Goal: Task Accomplishment & Management: Complete application form

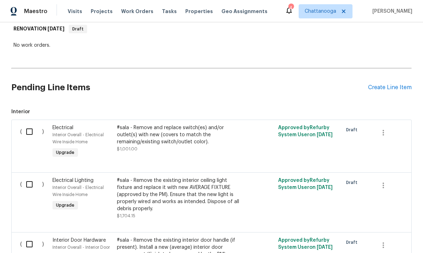
scroll to position [117, 0]
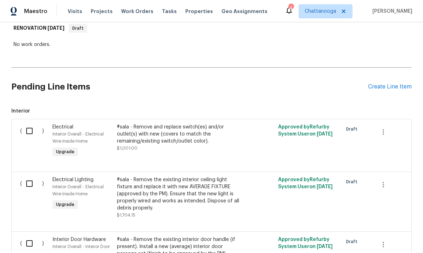
click at [26, 129] on input "checkbox" at bounding box center [32, 131] width 20 height 15
checkbox input "true"
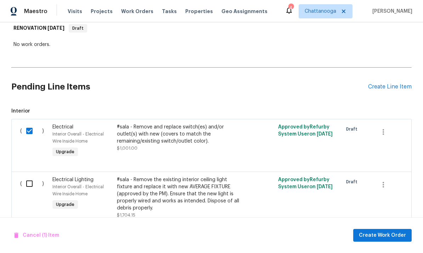
click at [33, 185] on input "checkbox" at bounding box center [32, 183] width 20 height 15
checkbox input "true"
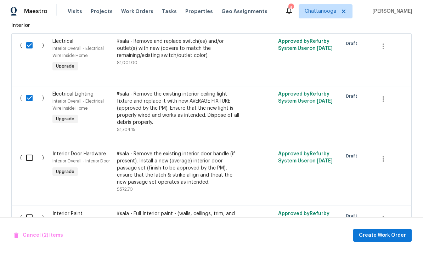
scroll to position [213, 0]
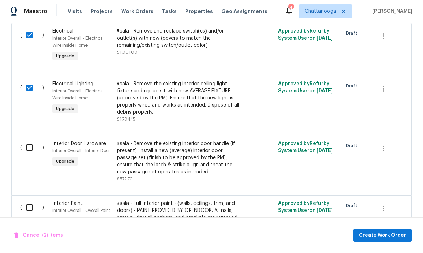
click at [28, 152] on input "checkbox" at bounding box center [32, 147] width 20 height 15
checkbox input "true"
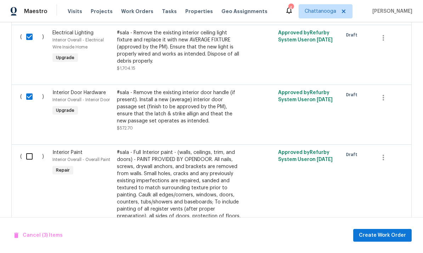
scroll to position [266, 0]
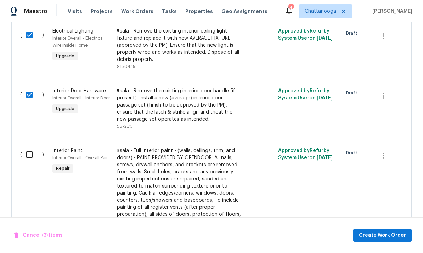
click at [29, 159] on input "checkbox" at bounding box center [32, 154] width 20 height 15
checkbox input "true"
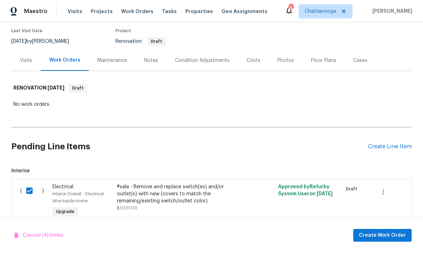
scroll to position [59, 0]
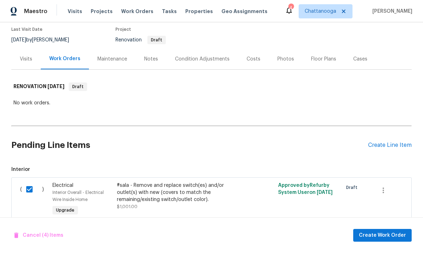
click at [33, 151] on h2 "Pending Line Items" at bounding box center [189, 145] width 356 height 33
click at [26, 182] on input "checkbox" at bounding box center [32, 189] width 20 height 15
checkbox input "false"
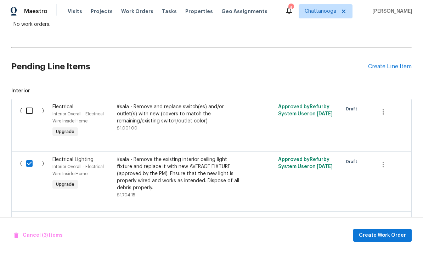
scroll to position [145, 0]
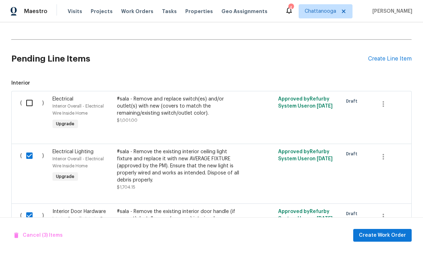
click at [24, 154] on input "checkbox" at bounding box center [32, 155] width 20 height 15
checkbox input "false"
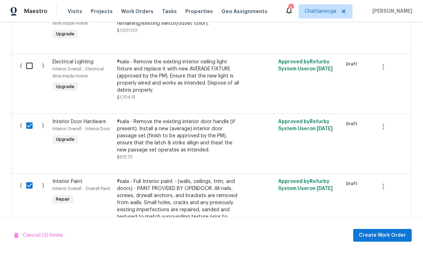
scroll to position [236, 0]
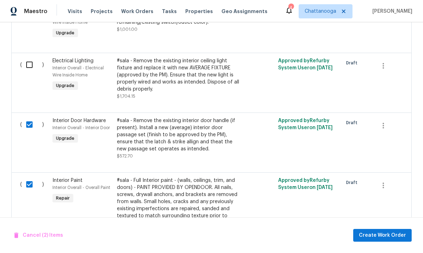
click at [32, 122] on input "checkbox" at bounding box center [32, 124] width 20 height 15
checkbox input "false"
click at [29, 184] on input "checkbox" at bounding box center [32, 184] width 20 height 15
checkbox input "false"
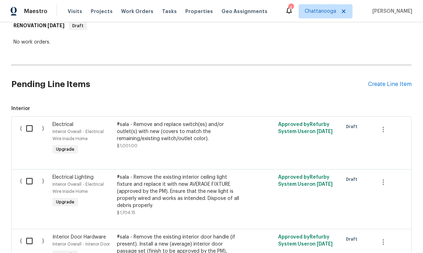
scroll to position [115, 0]
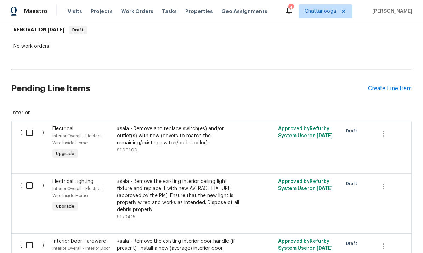
click at [140, 136] on div "#sala - Remove and replace switch(es) and/or outlet(s) with new (covers to matc…" at bounding box center [179, 135] width 125 height 21
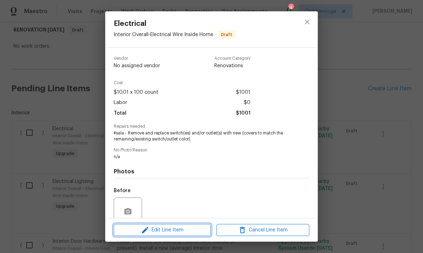
click at [145, 227] on icon "button" at bounding box center [145, 230] width 8 height 8
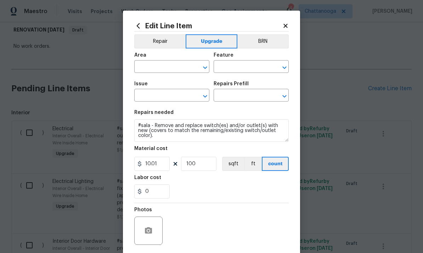
type input "Interior Overall"
type input "Electrical Wire Inside Home"
type input "Electrical"
type input "Remove & Replace Remove & Replace Switch/Outlet $10.01"
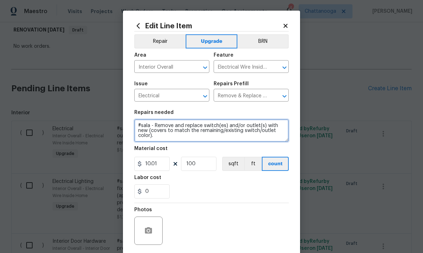
click at [222, 138] on textarea "#sala - Remove and replace switch(es) and/or outlet(s) with new (covers to matc…" at bounding box center [211, 130] width 154 height 23
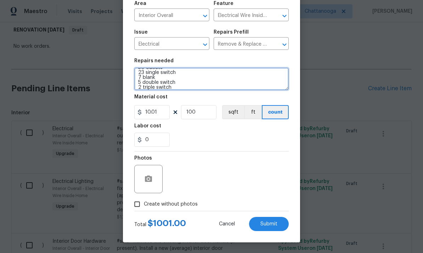
scroll to position [53, 0]
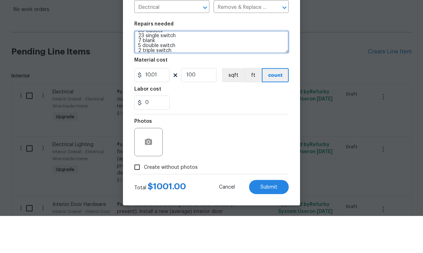
type textarea "#sala - Remove and replace switch(es) and/or outlet(s) with new (covers to matc…"
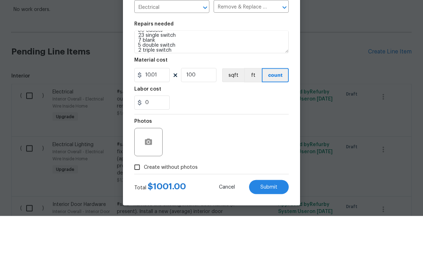
click at [273, 222] on span "Submit" at bounding box center [268, 224] width 17 height 5
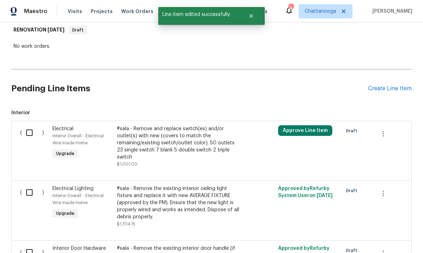
scroll to position [0, 0]
click at [198, 125] on div "#sala - Remove and replace switch(es) and/or outlet(s) with new (covers to matc…" at bounding box center [179, 142] width 125 height 35
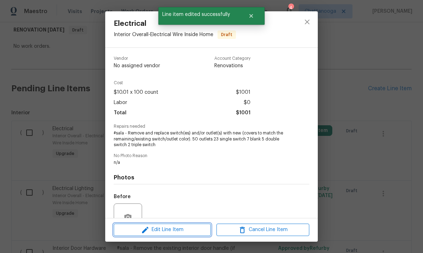
click at [170, 231] on span "Edit Line Item" at bounding box center [162, 229] width 93 height 9
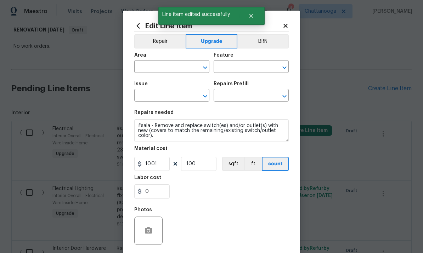
type input "Interior Overall"
type input "Electrical Wire Inside Home"
type input "Electrical"
type input "Remove & Replace Remove & Replace Switch/Outlet $10.01"
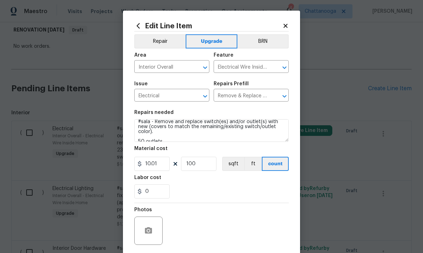
scroll to position [4, 0]
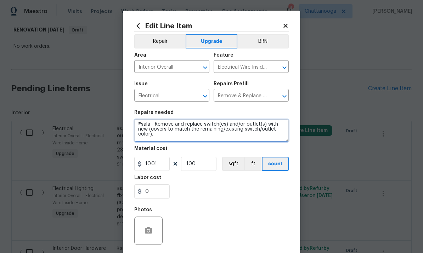
click at [174, 140] on textarea "#sala - Remove and replace switch(es) and/or outlet(s) with new (covers to matc…" at bounding box center [211, 130] width 154 height 23
click at [166, 135] on textarea "#sala - Remove and replace switch(es) and/or outlet(s) with new (covers to matc…" at bounding box center [211, 130] width 154 height 23
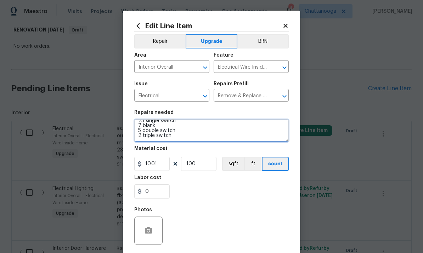
scroll to position [25, 0]
type textarea "#sala - Remove and replace switch(es) and/or outlet(s) with new 50 outlets 23 s…"
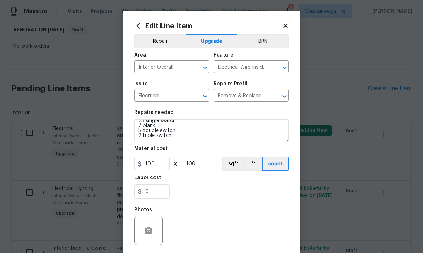
click at [266, 191] on div "0" at bounding box center [211, 191] width 154 height 14
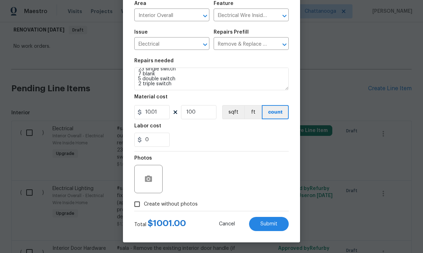
click at [269, 223] on span "Submit" at bounding box center [268, 224] width 17 height 5
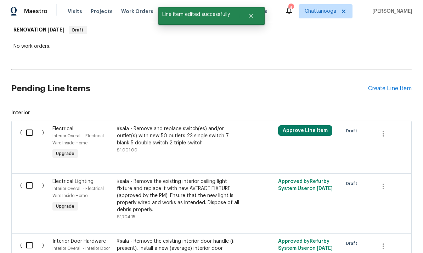
scroll to position [0, 0]
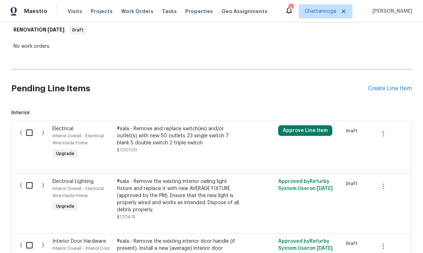
click at [205, 178] on div "#sala - Remove the existing interior ceiling light fixture and replace it with …" at bounding box center [179, 195] width 125 height 35
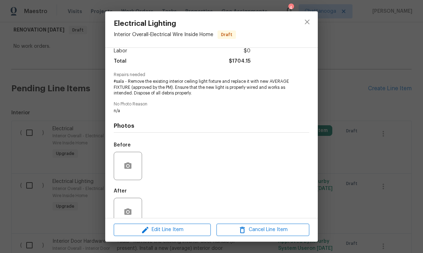
scroll to position [53, 0]
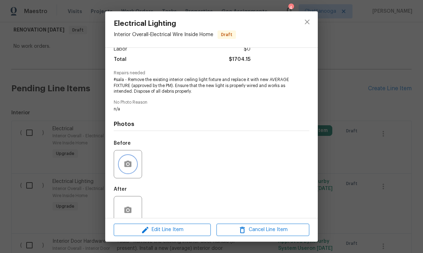
click at [126, 162] on icon "button" at bounding box center [128, 164] width 8 height 8
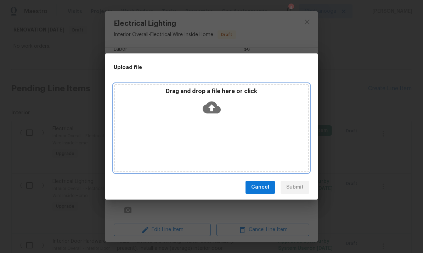
click at [218, 111] on icon at bounding box center [211, 107] width 18 height 12
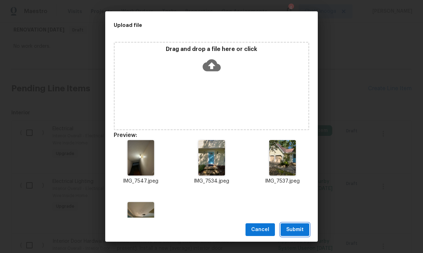
click at [296, 234] on span "Submit" at bounding box center [294, 229] width 17 height 9
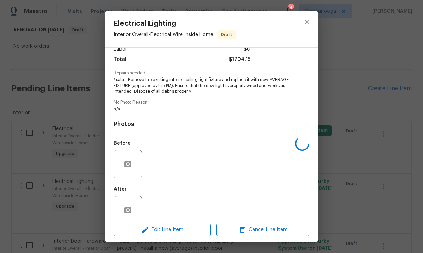
click at [177, 90] on span "#sala - Remove the existing interior ceiling light fixture and replace it with …" at bounding box center [202, 86] width 176 height 18
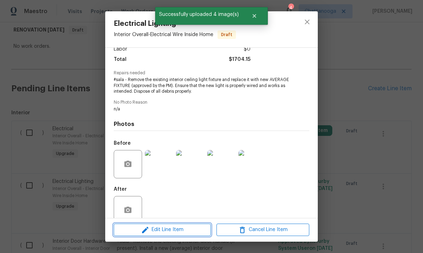
click at [183, 226] on span "Edit Line Item" at bounding box center [162, 229] width 93 height 9
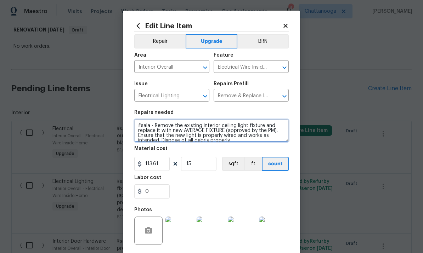
click at [234, 133] on textarea "#sala - Remove the existing interior ceiling light fixture and replace it with …" at bounding box center [211, 130] width 154 height 23
click at [235, 131] on textarea "#sala - Remove the existing interior ceiling light fixture and replace it with …" at bounding box center [211, 130] width 154 height 23
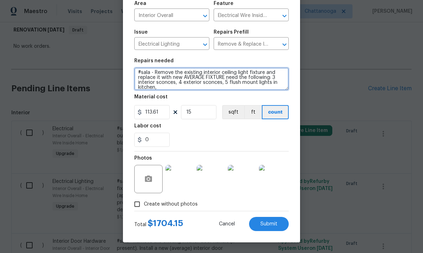
scroll to position [53, 0]
type textarea "#sala - Remove the existing interior ceiling light fixture and replace it with …"
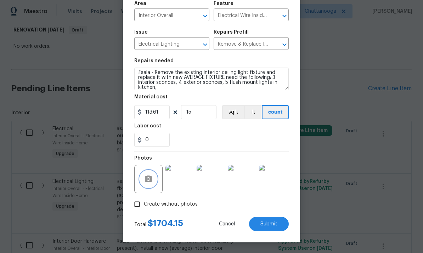
click at [149, 174] on button "button" at bounding box center [148, 179] width 17 height 17
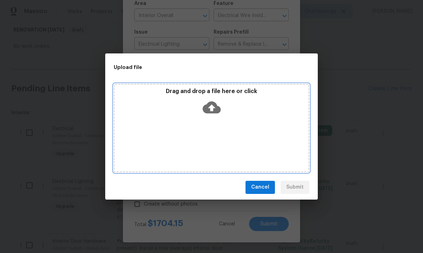
click at [217, 110] on icon at bounding box center [211, 107] width 18 height 12
click at [218, 108] on icon at bounding box center [211, 107] width 18 height 12
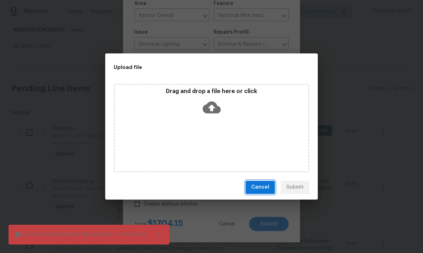
click at [265, 185] on span "Cancel" at bounding box center [260, 187] width 18 height 9
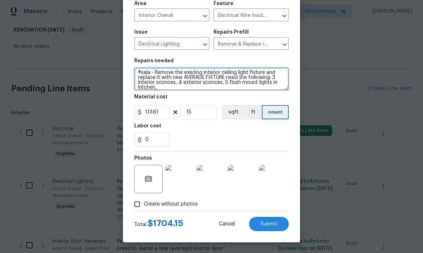
click at [199, 85] on textarea "#sala - Remove the existing interior ceiling light fixture and replace it with …" at bounding box center [211, 79] width 154 height 23
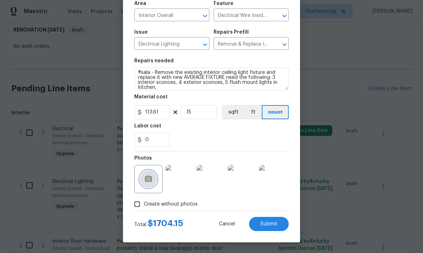
click at [150, 177] on icon "button" at bounding box center [148, 179] width 7 height 6
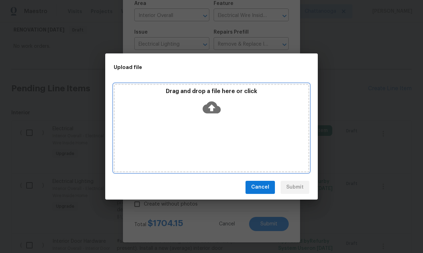
click at [213, 108] on icon at bounding box center [211, 107] width 18 height 18
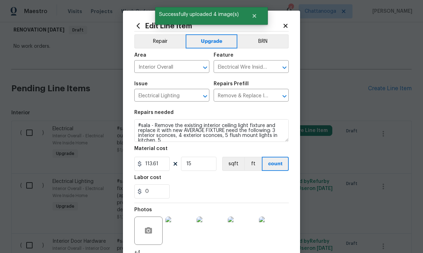
scroll to position [1, 0]
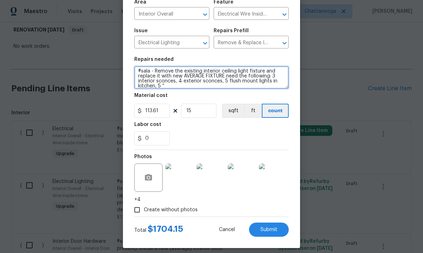
click at [238, 82] on textarea "#sala - Remove the existing interior ceiling light fixture and replace it with …" at bounding box center [211, 77] width 154 height 23
click at [178, 86] on textarea "#sala - Remove the existing interior ceiling light fixture and replace it with …" at bounding box center [211, 77] width 154 height 23
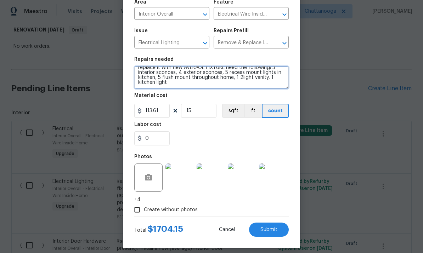
click at [194, 84] on textarea "#sala - Remove the existing interior ceiling light fixture and replace it with …" at bounding box center [211, 77] width 154 height 23
click at [143, 83] on textarea "#sala - Remove the existing interior ceiling light fixture and replace it with …" at bounding box center [211, 77] width 154 height 23
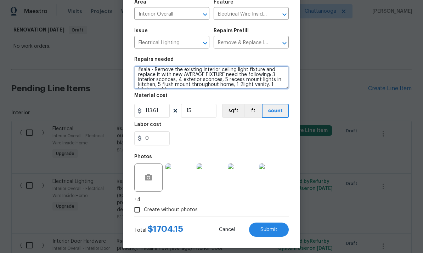
scroll to position [1, 0]
click at [211, 80] on textarea "#sala - Remove the existing interior ceiling light fixture and replace it with …" at bounding box center [211, 77] width 154 height 23
click at [161, 87] on textarea "#sala - Remove the existing interior ceiling light fixture and replace it with …" at bounding box center [211, 77] width 154 height 23
click at [220, 82] on textarea "#sala - Remove the existing interior ceiling light fixture and replace it with …" at bounding box center [211, 77] width 154 height 23
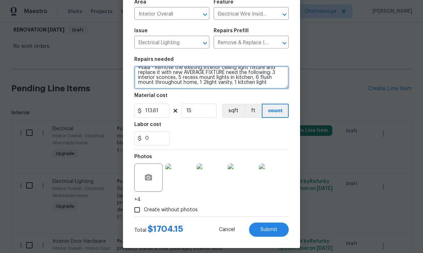
scroll to position [5, 0]
type textarea "#sala - Remove the existing interior ceiling light fixture and replace it with …"
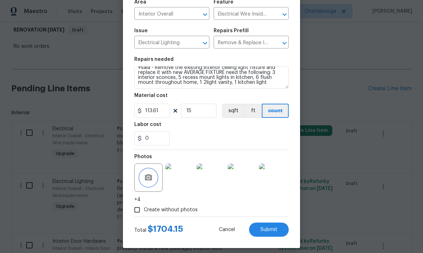
click at [145, 180] on icon "button" at bounding box center [148, 177] width 7 height 6
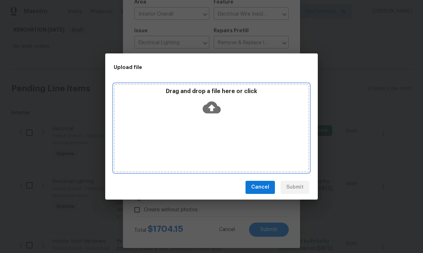
click at [217, 103] on icon at bounding box center [211, 107] width 18 height 18
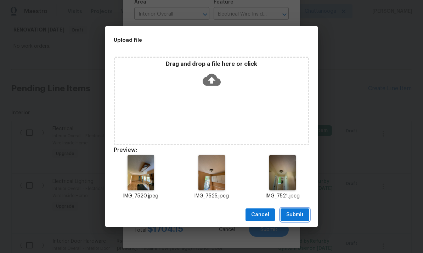
click at [304, 213] on button "Submit" at bounding box center [294, 214] width 29 height 13
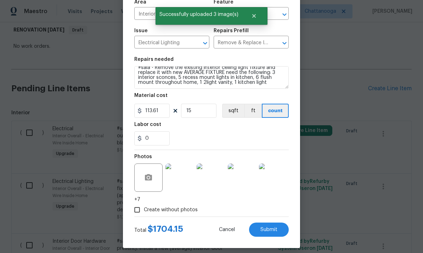
click at [181, 186] on img at bounding box center [179, 178] width 28 height 28
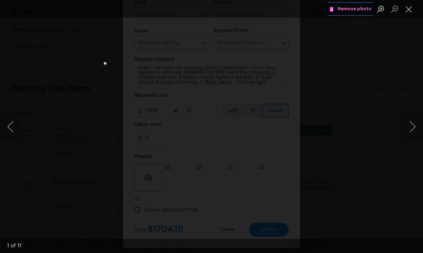
click at [353, 12] on span "Remove photo" at bounding box center [350, 9] width 42 height 8
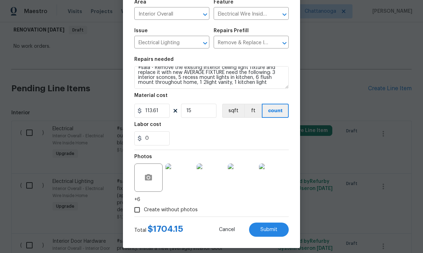
click at [273, 232] on span "Submit" at bounding box center [268, 229] width 17 height 5
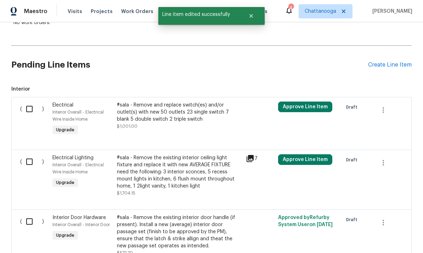
scroll to position [142, 0]
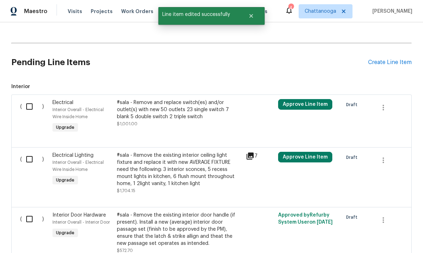
click at [145, 212] on div "#sala - Remove the existing interior door handle (if present). Install a new (a…" at bounding box center [179, 229] width 125 height 35
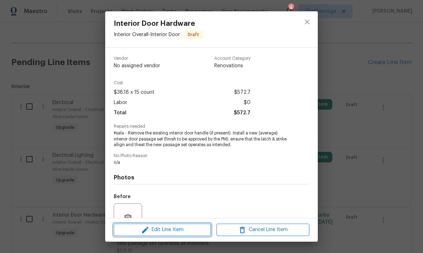
click at [147, 234] on icon "button" at bounding box center [145, 230] width 8 height 8
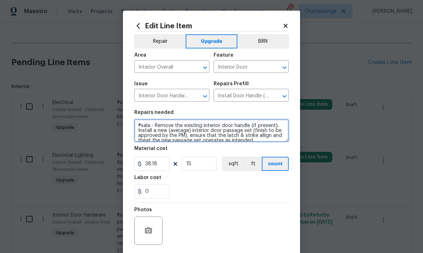
click at [197, 136] on textarea "#sala - Remove the existing interior door handle (if present). Install a new (a…" at bounding box center [211, 130] width 154 height 23
click at [196, 134] on textarea "#sala - Remove the existing interior door handle (if present). Install a new (a…" at bounding box center [211, 130] width 154 height 23
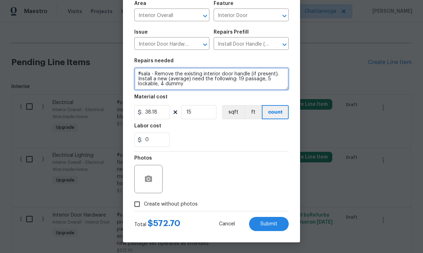
scroll to position [53, 0]
type textarea "#sala - Remove the existing interior door handle (if present). Install a new (a…"
click at [276, 167] on div "Photos" at bounding box center [211, 174] width 154 height 46
click at [270, 223] on span "Submit" at bounding box center [268, 224] width 17 height 5
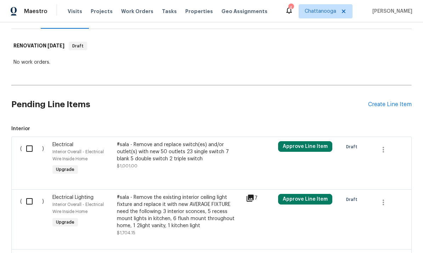
scroll to position [99, 0]
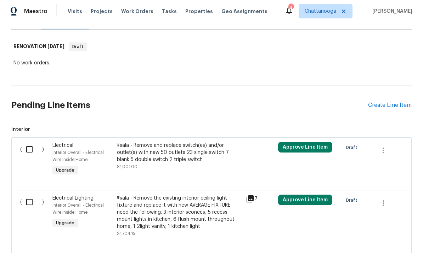
click at [392, 102] on div "Create Line Item" at bounding box center [390, 105] width 44 height 7
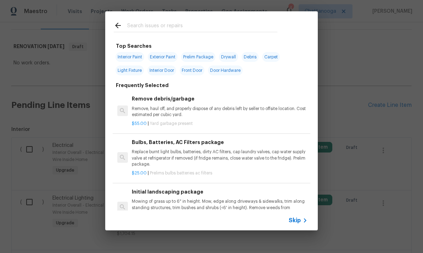
click at [148, 16] on div at bounding box center [195, 25] width 181 height 28
click at [138, 22] on input "text" at bounding box center [202, 26] width 150 height 11
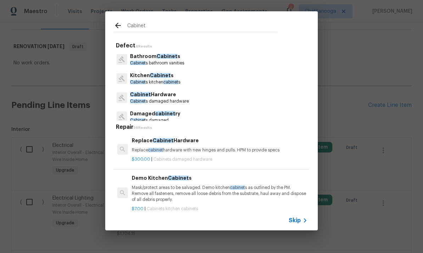
type input "Cabinet"
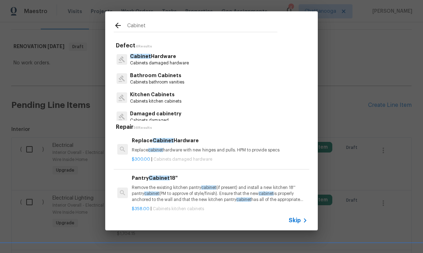
click at [152, 57] on p "Cabinet Hardware" at bounding box center [159, 56] width 59 height 7
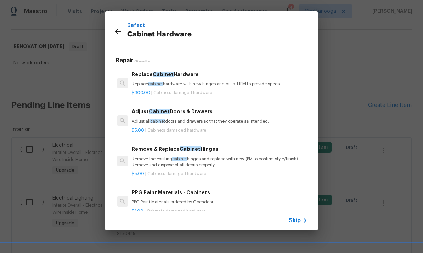
click at [214, 80] on div "Replace Cabinet Hardware Replace cabinet hardware with new hinges and pulls. HP…" at bounding box center [220, 78] width 176 height 17
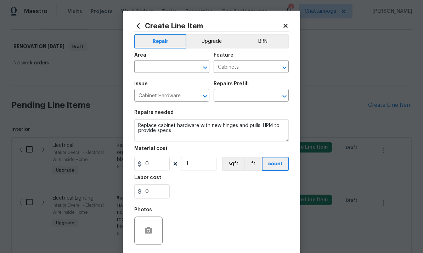
type input "Replace Cabinet Hardware $300.00"
type input "300"
click at [152, 68] on input "text" at bounding box center [161, 67] width 55 height 11
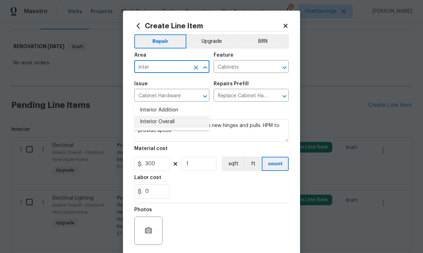
click at [146, 116] on li "Interior Overall" at bounding box center [171, 122] width 75 height 12
type input "Interior Overall"
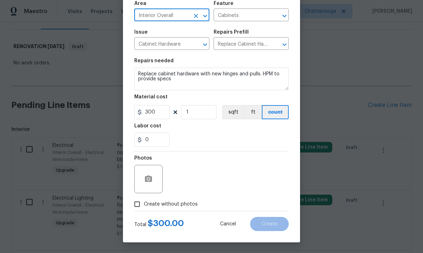
scroll to position [53, 0]
click at [143, 178] on button "button" at bounding box center [148, 179] width 17 height 17
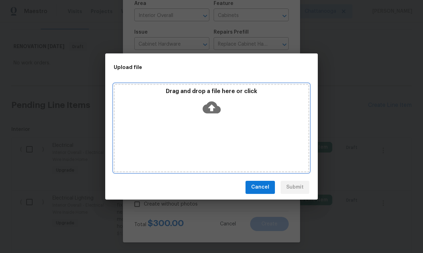
click at [211, 105] on icon at bounding box center [211, 107] width 18 height 12
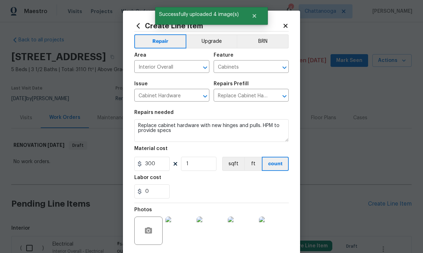
scroll to position [53, 0]
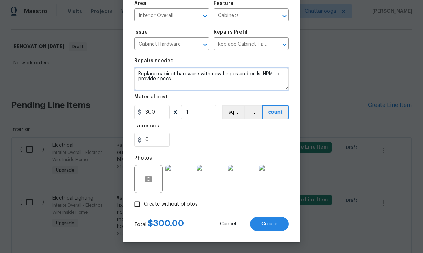
click at [223, 84] on textarea "Replace cabinet hardware with new hinges and pulls. HPM to provide specs" at bounding box center [211, 79] width 154 height 23
click at [259, 79] on textarea "Replace cabinet hardware with new hinges and pulls. HPM to provide specs" at bounding box center [211, 79] width 154 height 23
click at [256, 75] on textarea "Replace cabinet hardware with new hinges and pulls. HPM to provide specs" at bounding box center [211, 79] width 154 height 23
click at [276, 75] on textarea "Replace cabinet pulls 32 total all . HPM to provide specs" at bounding box center [211, 79] width 154 height 23
click at [214, 68] on textarea "Replace cabinet pulls 32 total all . HPM to provide specs" at bounding box center [211, 79] width 154 height 23
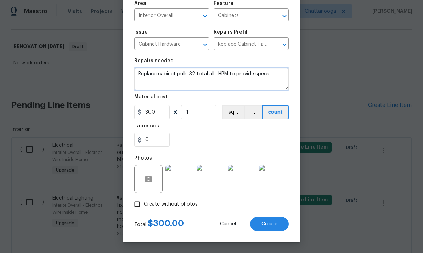
click at [219, 75] on textarea "Replace cabinet pulls 32 total all . HPM to provide specs" at bounding box center [211, 79] width 154 height 23
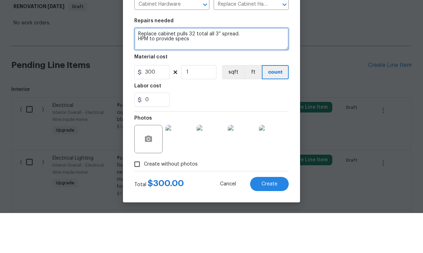
type textarea "Replace cabinet pulls 32 total all 3” spread. HPM to provide specs"
click at [269, 222] on span "Create" at bounding box center [269, 224] width 16 height 5
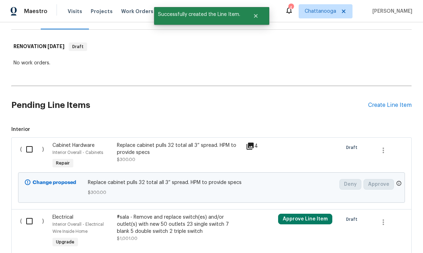
scroll to position [0, 0]
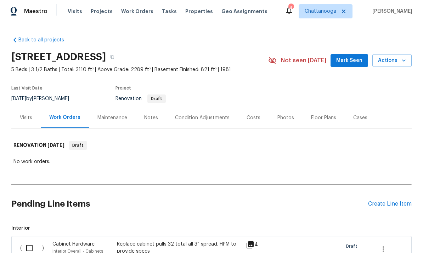
click at [389, 201] on div "Create Line Item" at bounding box center [390, 204] width 44 height 7
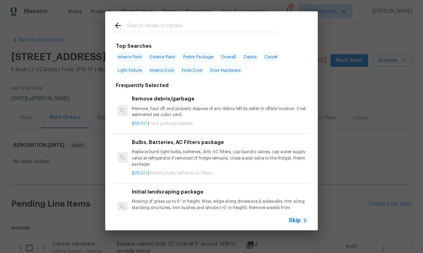
click at [202, 26] on input "text" at bounding box center [202, 26] width 150 height 11
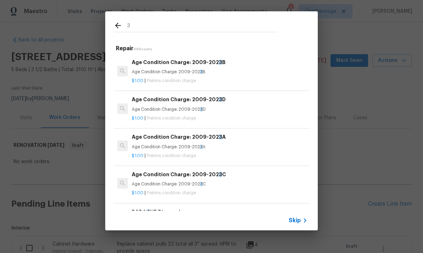
type input "3"
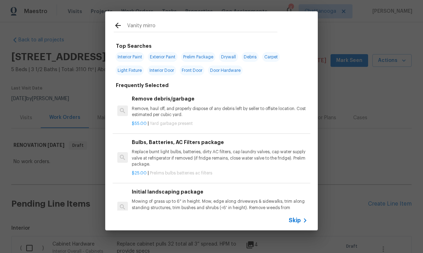
type input "Vanity mirror"
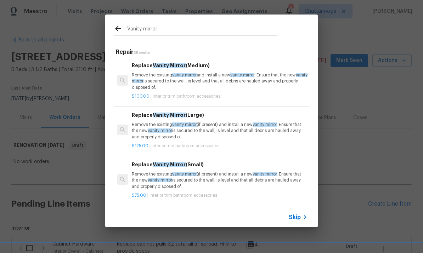
click at [223, 78] on p "Remove the existing vanity mirror and install a new vanity mirror . Ensure that…" at bounding box center [220, 81] width 176 height 18
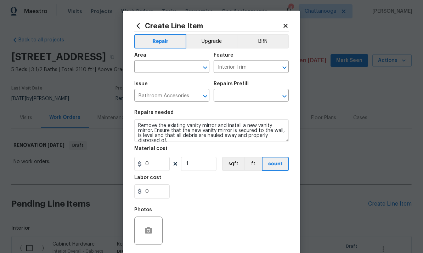
type input "Replace Vanity Mirror (Medium) $100.00"
type input "100"
click at [165, 62] on input "text" at bounding box center [161, 67] width 55 height 11
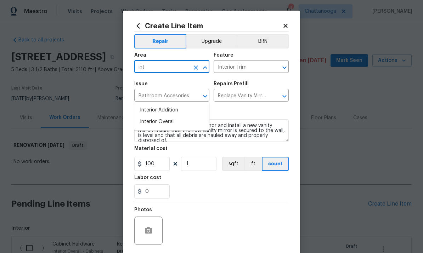
click at [179, 116] on li "Interior Overall" at bounding box center [171, 122] width 75 height 12
type input "Interior Overall"
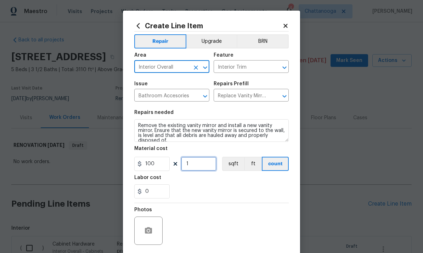
click at [199, 165] on input "1" at bounding box center [198, 164] width 35 height 14
type input "3"
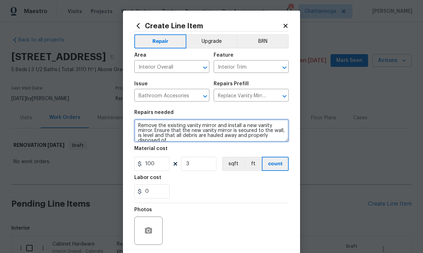
click at [136, 127] on textarea "Remove the existing vanity mirror and install a new vanity mirror. Ensure that …" at bounding box center [211, 130] width 154 height 23
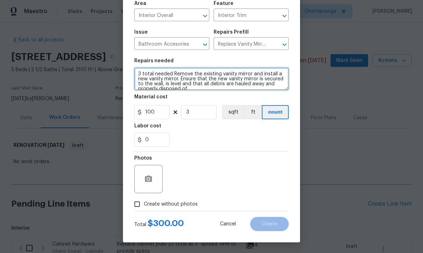
scroll to position [53, 0]
type textarea "3 total needed Remove the existing vanity mirror and install a new vanity mirro…"
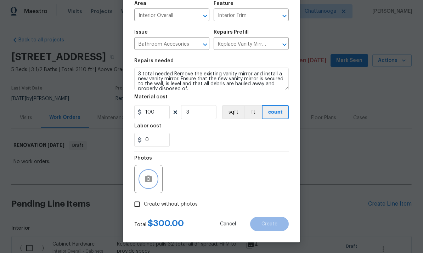
click at [149, 181] on icon "button" at bounding box center [148, 179] width 8 height 8
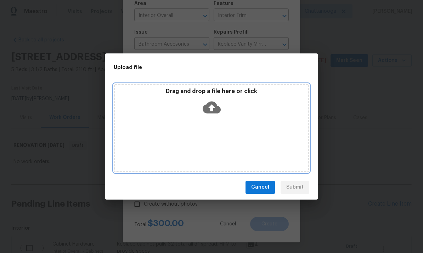
click at [213, 108] on icon at bounding box center [211, 107] width 18 height 18
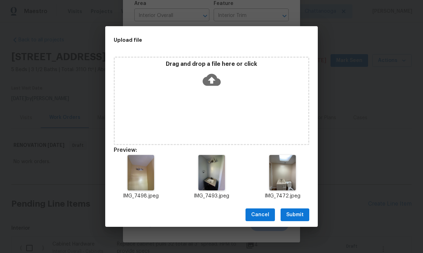
scroll to position [-1, 0]
click at [298, 217] on span "Submit" at bounding box center [294, 215] width 17 height 9
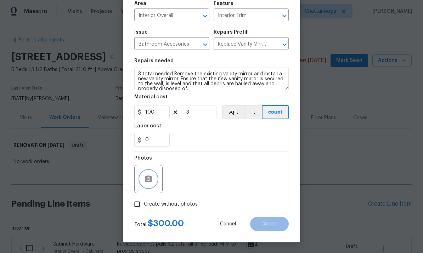
scroll to position [0, 0]
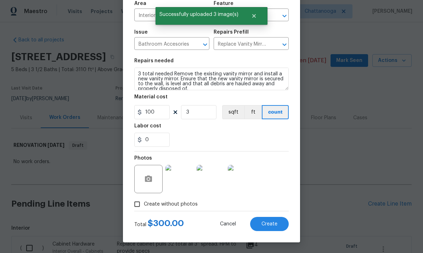
click at [274, 223] on span "Create" at bounding box center [269, 224] width 16 height 5
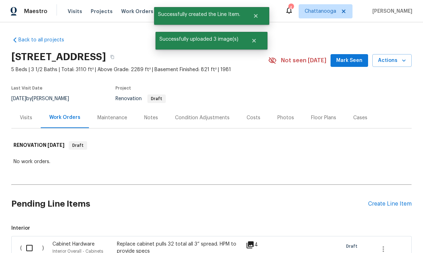
click at [388, 201] on div "Create Line Item" at bounding box center [390, 204] width 44 height 7
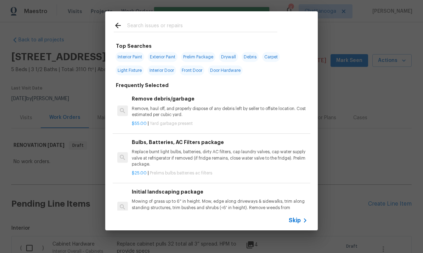
click at [141, 26] on input "text" at bounding box center [202, 26] width 150 height 11
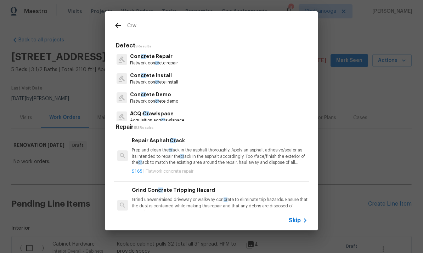
type input "Crwl"
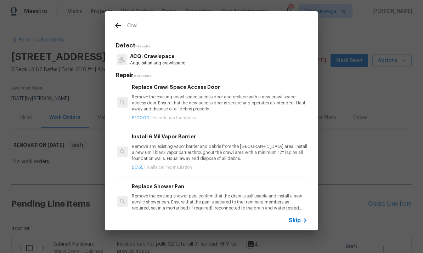
scroll to position [234, 0]
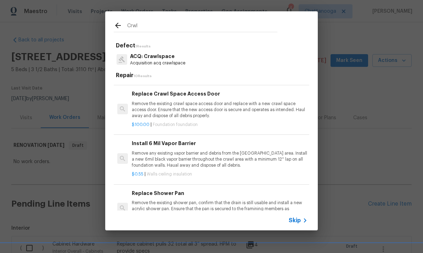
click at [244, 150] on p "Remove any existing vapor barrier and debris from the [GEOGRAPHIC_DATA] area. I…" at bounding box center [220, 159] width 176 height 18
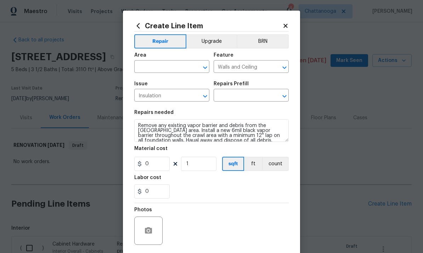
type input "Install 6 Mil Vapor Barrier $0.55"
type input "0.55"
click at [204, 165] on input "1" at bounding box center [198, 164] width 35 height 14
type input "300"
click at [164, 65] on input "text" at bounding box center [161, 67] width 55 height 11
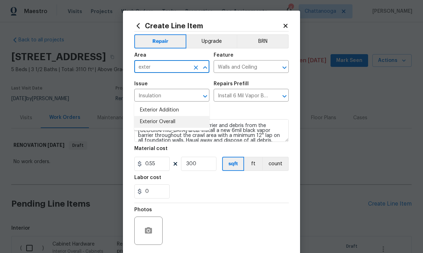
click at [172, 116] on li "Exterior Overall" at bounding box center [171, 122] width 75 height 12
type input "Exterior Overall"
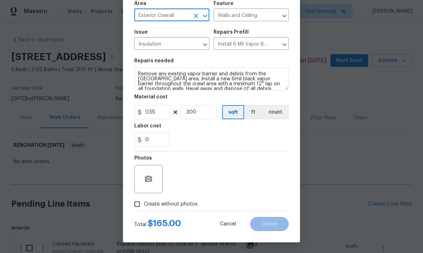
scroll to position [53, 0]
click at [148, 173] on button "button" at bounding box center [148, 179] width 17 height 17
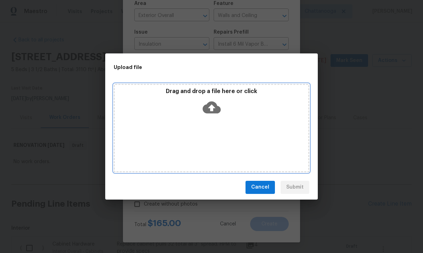
click at [208, 109] on icon at bounding box center [211, 107] width 18 height 12
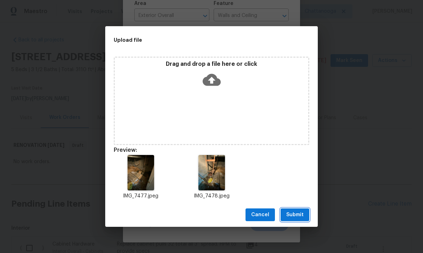
click at [300, 213] on span "Submit" at bounding box center [294, 215] width 17 height 9
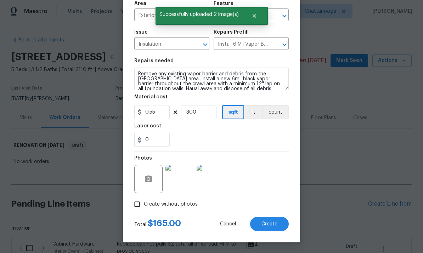
click at [279, 224] on button "Create" at bounding box center [269, 224] width 39 height 14
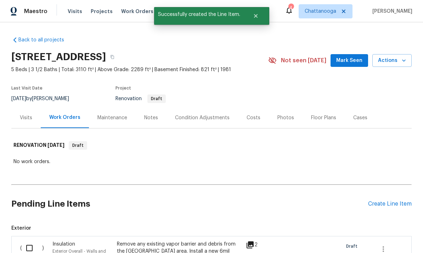
click at [390, 201] on div "Create Line Item" at bounding box center [390, 204] width 44 height 7
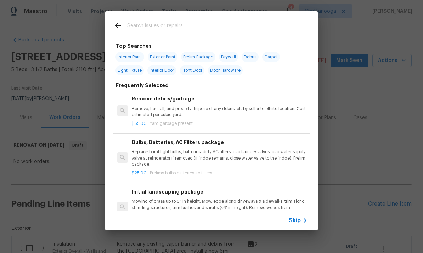
click at [180, 19] on div at bounding box center [195, 25] width 181 height 28
click at [180, 24] on input "text" at bounding box center [202, 26] width 150 height 11
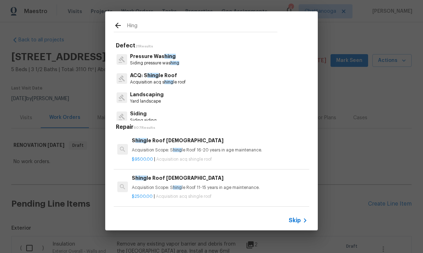
type input "Hinge"
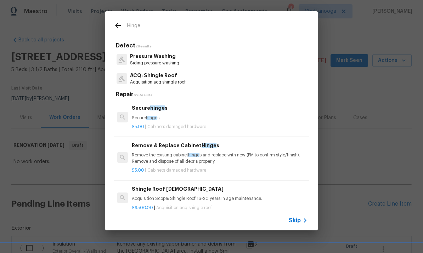
click at [181, 112] on div "Secure hinge s Secure hinge s." at bounding box center [220, 112] width 176 height 17
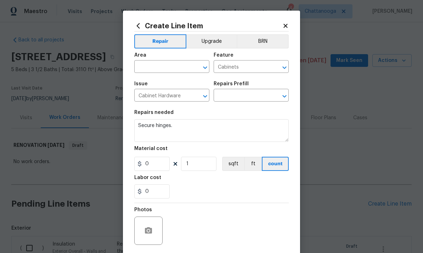
type input "Secure hinges $5.00"
type input "5"
click at [169, 66] on input "text" at bounding box center [161, 67] width 55 height 11
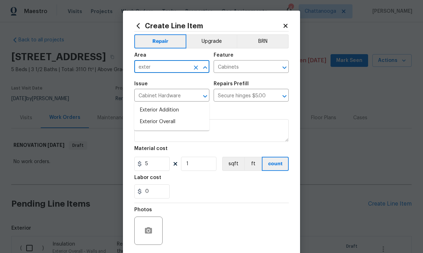
click at [179, 116] on li "Exterior Overall" at bounding box center [171, 122] width 75 height 12
type input "Exterior Overall"
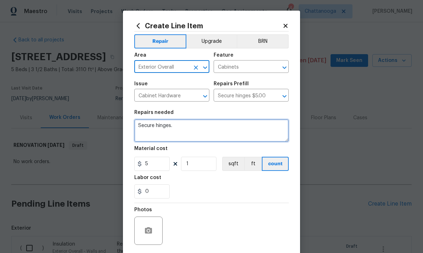
click at [190, 129] on textarea "Secure hinges." at bounding box center [211, 130] width 154 height 23
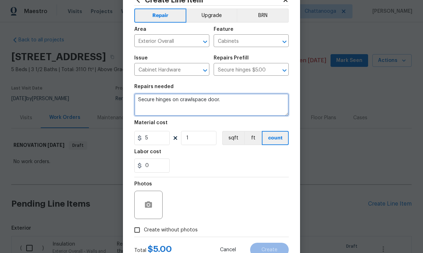
scroll to position [29, 0]
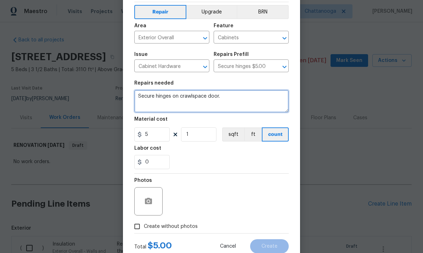
type textarea "Secure hinges on crawlspace door."
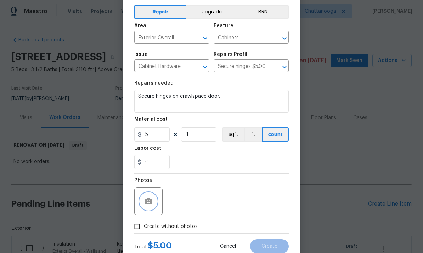
click at [152, 197] on button "button" at bounding box center [148, 201] width 17 height 17
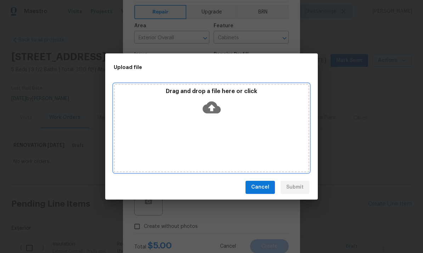
click at [210, 108] on icon at bounding box center [211, 107] width 18 height 18
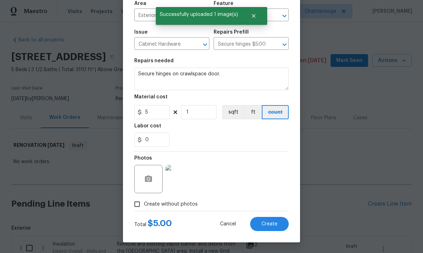
scroll to position [53, 0]
click at [275, 224] on span "Create" at bounding box center [269, 224] width 16 height 5
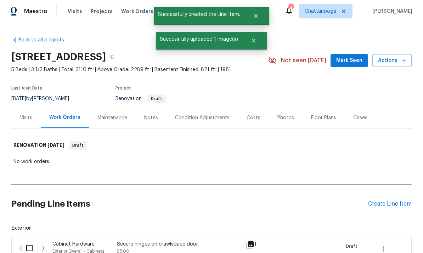
click at [393, 201] on div "Create Line Item" at bounding box center [390, 204] width 44 height 7
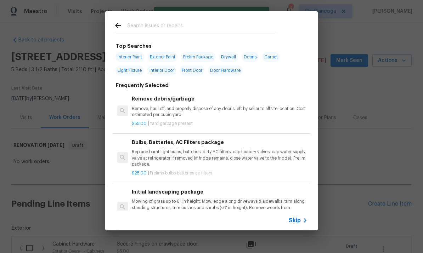
click at [136, 25] on input "text" at bounding box center [202, 26] width 150 height 11
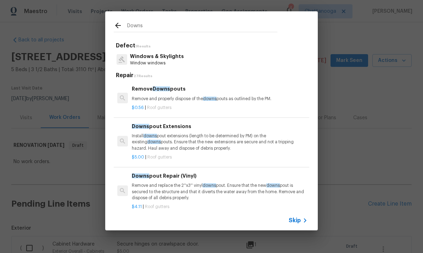
type input "Downsp"
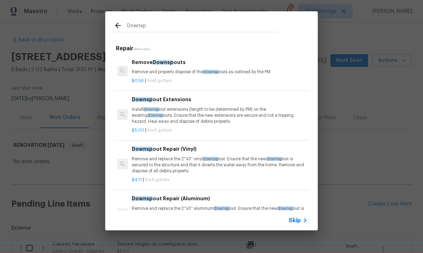
click at [207, 109] on p "Install downsp out extensions (length to be determined by PM) on the existing d…" at bounding box center [220, 116] width 176 height 18
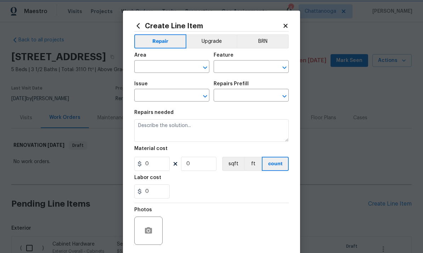
type input "[PERSON_NAME] and Trim"
type input "Gutters"
type input "Downspout Extensions $5.00"
type textarea "Install downspout extensions (length to be determined by PM) on the existing do…"
type input "5"
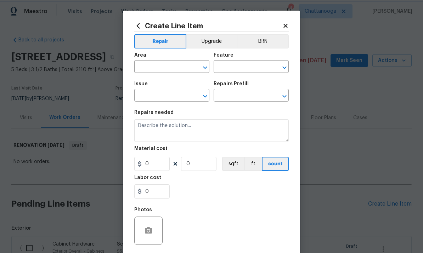
type input "1"
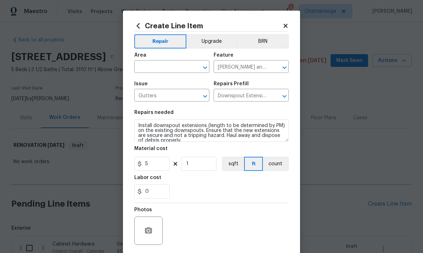
click at [176, 65] on input "text" at bounding box center [161, 67] width 55 height 11
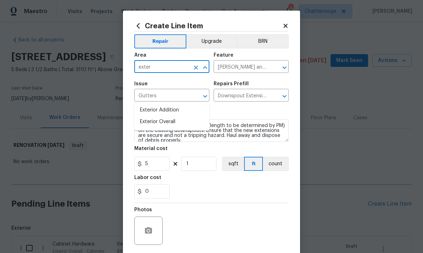
click at [184, 116] on li "Exterior Overall" at bounding box center [171, 122] width 75 height 12
type input "Exterior Overall"
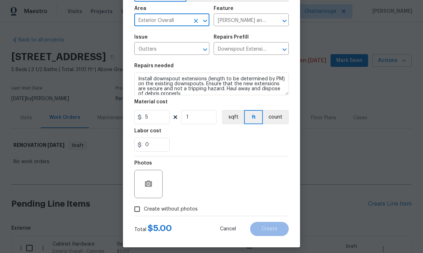
scroll to position [48, 0]
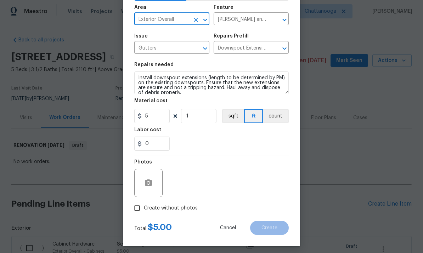
click at [154, 177] on div at bounding box center [148, 183] width 28 height 28
click at [147, 181] on icon "button" at bounding box center [148, 183] width 8 height 8
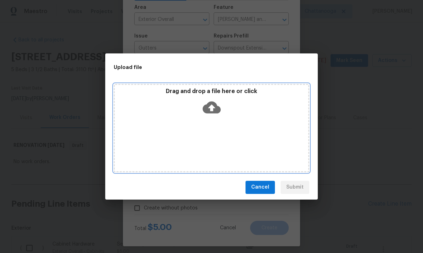
click at [217, 107] on icon at bounding box center [211, 107] width 18 height 12
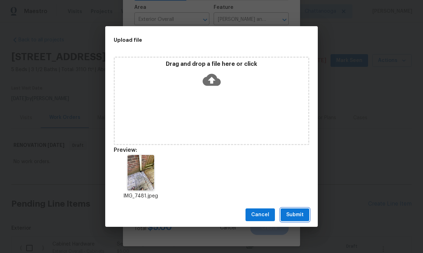
click at [293, 221] on button "Submit" at bounding box center [294, 214] width 29 height 13
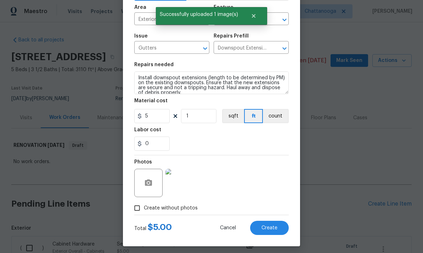
click at [278, 231] on button "Create" at bounding box center [269, 228] width 39 height 14
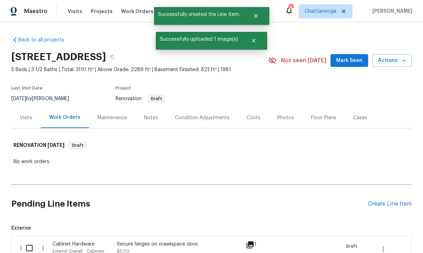
click at [392, 201] on div "Create Line Item" at bounding box center [390, 204] width 44 height 7
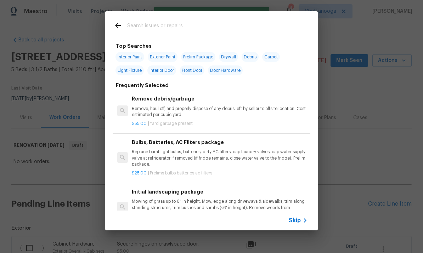
click at [136, 24] on input "text" at bounding box center [202, 26] width 150 height 11
type input "Mulch"
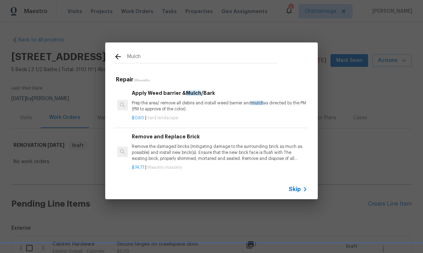
click at [181, 106] on p "Prep the area/ remove all debris and install weed barrier and mulch as directed…" at bounding box center [220, 106] width 176 height 12
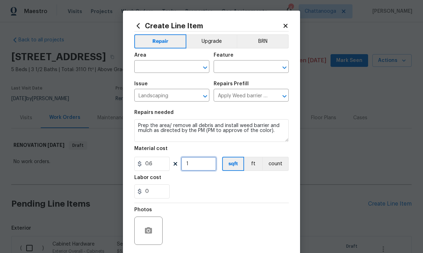
click at [202, 166] on input "1" at bounding box center [198, 164] width 35 height 14
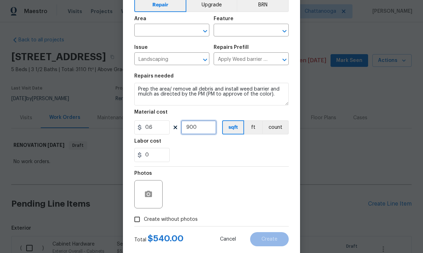
scroll to position [35, 0]
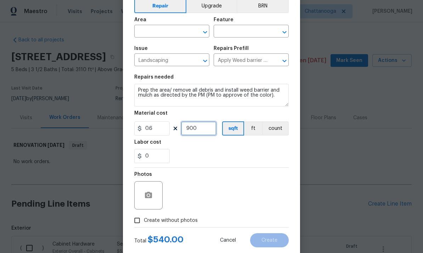
type input "900"
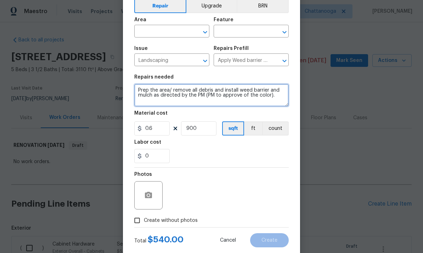
click at [280, 99] on textarea "Prep the area/ remove all debris and install weed barrier and mulch as directed…" at bounding box center [211, 95] width 154 height 23
type textarea "Prep the area/ remove all debris and install weed barrier and mulch as directed…"
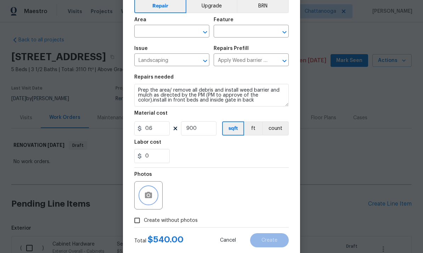
click at [151, 198] on icon "button" at bounding box center [148, 195] width 7 height 6
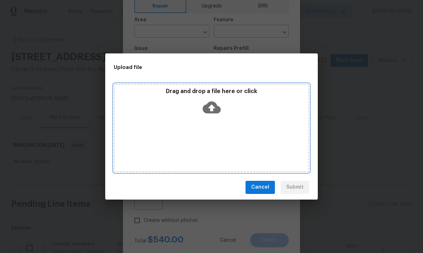
click at [215, 95] on p "Drag and drop a file here or click" at bounding box center [211, 91] width 193 height 7
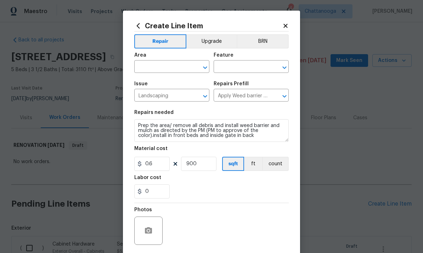
scroll to position [35, 0]
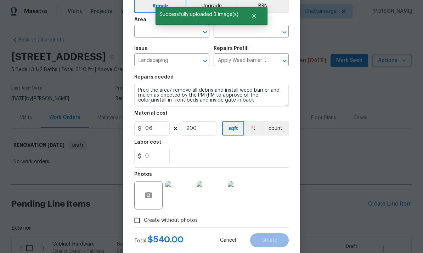
click at [269, 156] on div "0" at bounding box center [211, 156] width 154 height 14
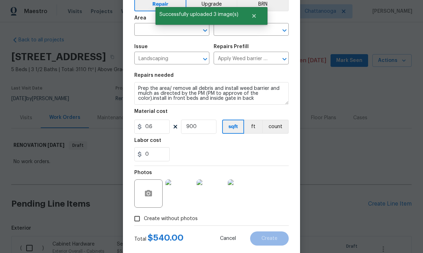
scroll to position [36, 0]
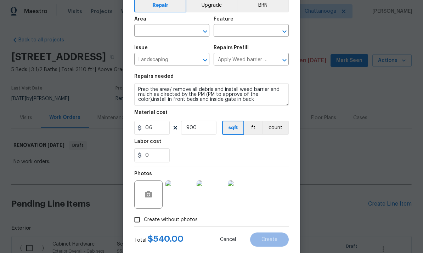
click at [249, 30] on input "text" at bounding box center [240, 31] width 55 height 11
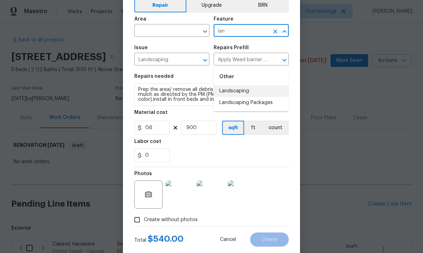
click at [243, 85] on li "Landscaping" at bounding box center [250, 91] width 75 height 12
type input "Landscaping"
click at [174, 33] on input "text" at bounding box center [161, 31] width 55 height 11
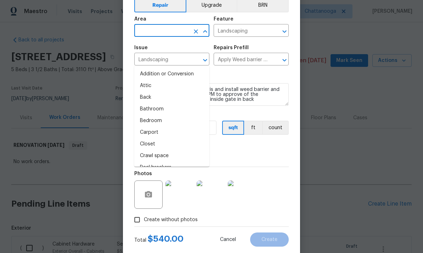
type input "l"
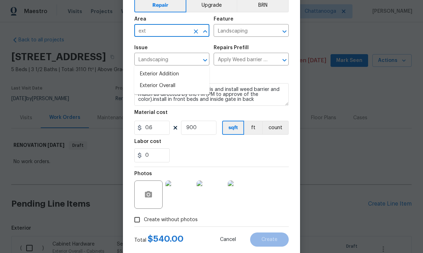
click at [177, 80] on li "Exterior Overall" at bounding box center [171, 86] width 75 height 12
type input "Exterior Overall"
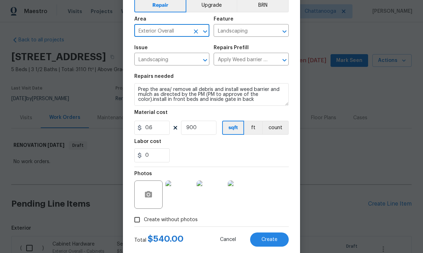
click at [280, 155] on div "0" at bounding box center [211, 155] width 154 height 14
click at [272, 240] on span "Create" at bounding box center [269, 239] width 16 height 5
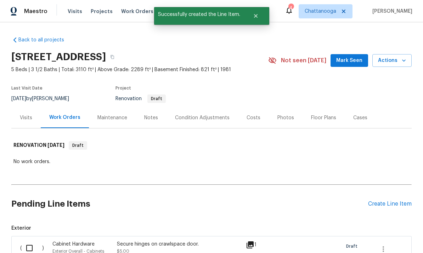
click at [395, 188] on div "Pending Line Items Create Line Item" at bounding box center [211, 204] width 400 height 33
click at [394, 201] on div "Create Line Item" at bounding box center [390, 204] width 44 height 7
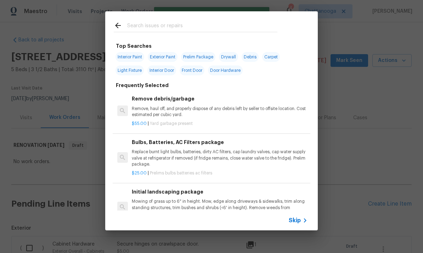
click at [186, 23] on input "text" at bounding box center [202, 26] width 150 height 11
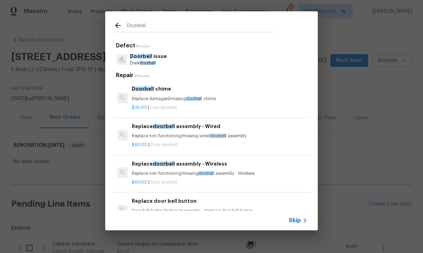
type input "Doorbel"
click at [179, 64] on div "Doorbel l issue Door doorbel l" at bounding box center [211, 59] width 195 height 19
click at [182, 60] on div "Doorbel l issue Door doorbel l" at bounding box center [211, 59] width 195 height 19
click at [162, 59] on p "Doorbel l issue" at bounding box center [148, 56] width 37 height 7
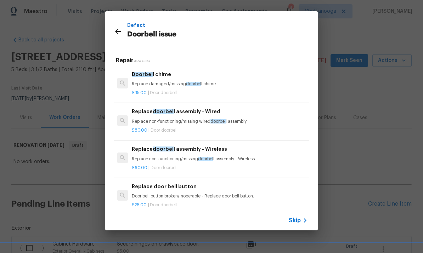
click at [177, 190] on div "Replace door bell button Door bell button broken/inoperable - Replace door bell…" at bounding box center [220, 191] width 176 height 17
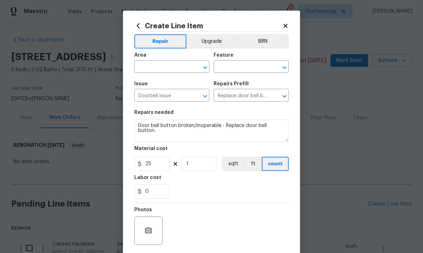
click at [172, 65] on input "text" at bounding box center [161, 67] width 55 height 11
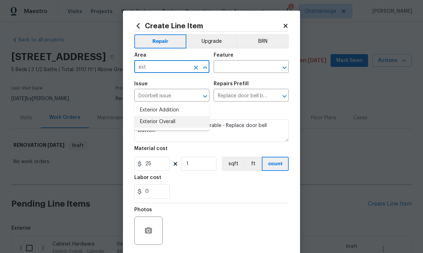
click at [177, 116] on li "Exterior Overall" at bounding box center [171, 122] width 75 height 12
type input "Exterior Overall"
click at [242, 70] on input "text" at bounding box center [240, 67] width 55 height 11
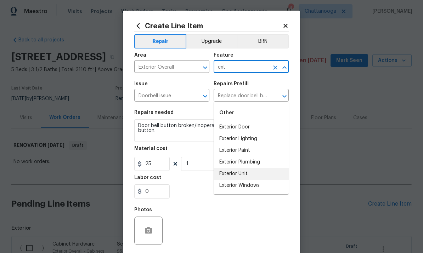
click at [241, 168] on li "Exterior Unit" at bounding box center [250, 174] width 75 height 12
type input "Exterior Unit"
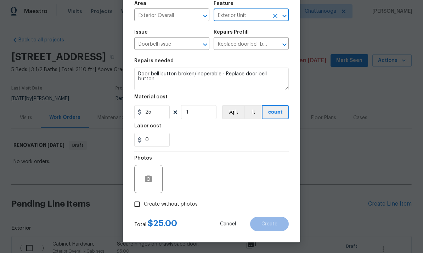
scroll to position [53, 0]
click at [240, 145] on div "0" at bounding box center [211, 140] width 154 height 14
click at [188, 199] on label "Create without photos" at bounding box center [163, 204] width 67 height 13
click at [144, 199] on input "Create without photos" at bounding box center [136, 204] width 13 height 13
checkbox input "true"
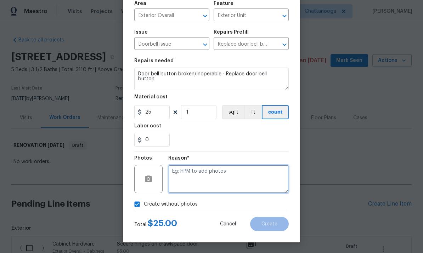
click at [228, 191] on textarea at bounding box center [228, 179] width 120 height 28
type textarea "."
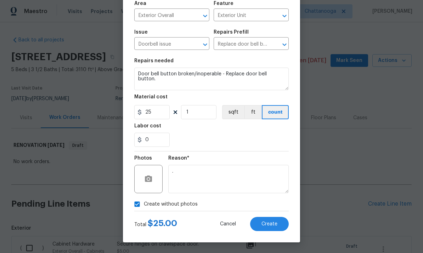
click at [259, 136] on div "0" at bounding box center [211, 140] width 154 height 14
click at [274, 224] on span "Create" at bounding box center [269, 224] width 16 height 5
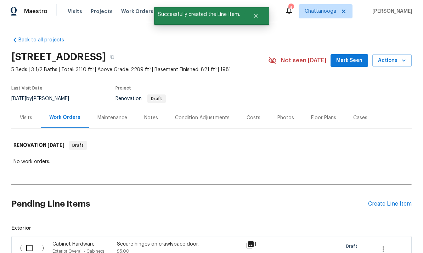
click at [394, 201] on div "Create Line Item" at bounding box center [390, 204] width 44 height 7
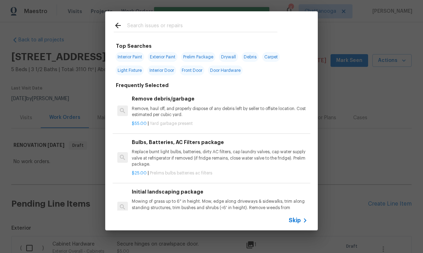
click at [218, 23] on input "text" at bounding box center [202, 26] width 150 height 11
type input "Light"
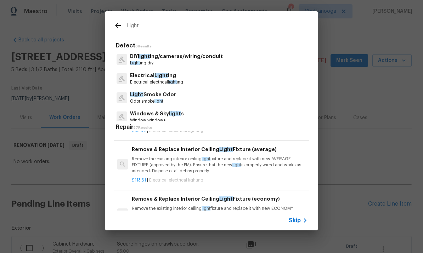
scroll to position [517, 0]
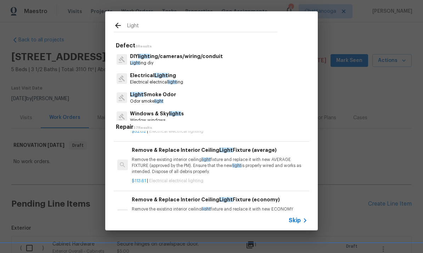
click at [276, 164] on p "Remove the existing interior ceiling light fixture and replace it with new AVER…" at bounding box center [220, 166] width 176 height 18
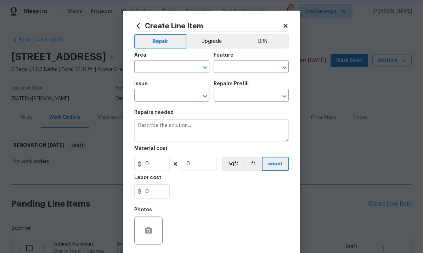
type input "Electrical Lighting"
type input "Remove & Replace Interior Ceiling Light Fixture (average) $113.61"
type textarea "Remove the existing interior ceiling light fixture and replace it with new AVER…"
type input "113.61"
type input "1"
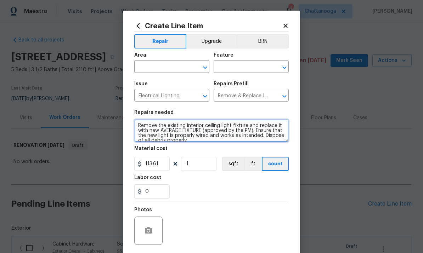
click at [163, 131] on textarea "Remove the existing interior ceiling light fixture and replace it with new AVER…" at bounding box center [211, 130] width 154 height 23
click at [167, 130] on textarea "Remove the existing interior ceiling light fixture and replace it with new AVER…" at bounding box center [211, 130] width 154 height 23
click at [157, 133] on textarea "Remove the existing interior ceiling light fixture and replace it with new AVER…" at bounding box center [211, 130] width 154 height 23
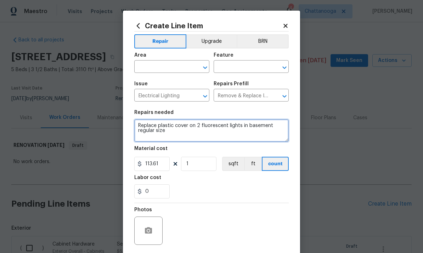
scroll to position [40, 0]
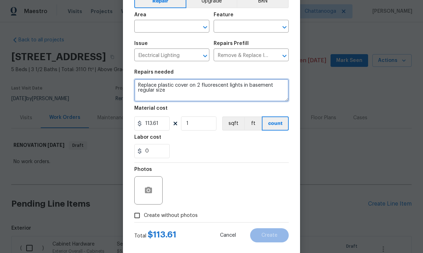
type textarea "Replace plastic cover on 2 fluorescent lights in basement regular size"
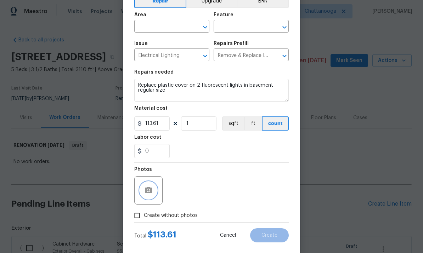
click at [150, 185] on button "button" at bounding box center [148, 190] width 17 height 17
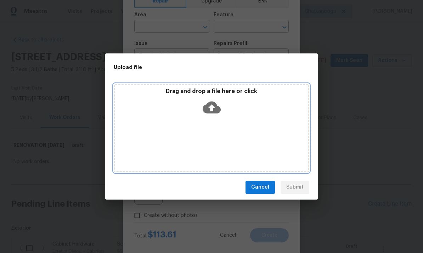
click at [210, 106] on icon at bounding box center [211, 107] width 18 height 12
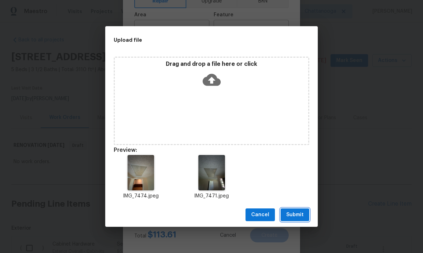
click at [302, 214] on span "Submit" at bounding box center [294, 215] width 17 height 9
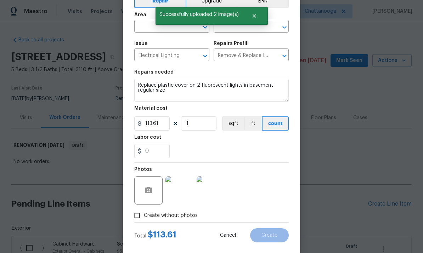
click at [174, 25] on input "text" at bounding box center [161, 27] width 55 height 11
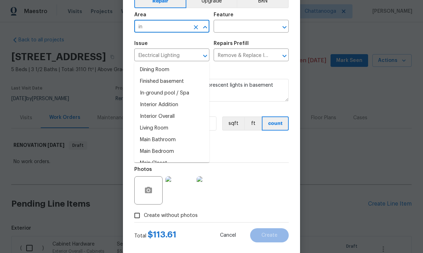
click at [172, 111] on li "Interior Overall" at bounding box center [171, 117] width 75 height 12
type input "Interior Overall"
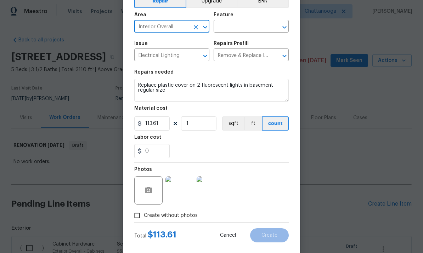
click at [248, 24] on input "text" at bounding box center [240, 27] width 55 height 11
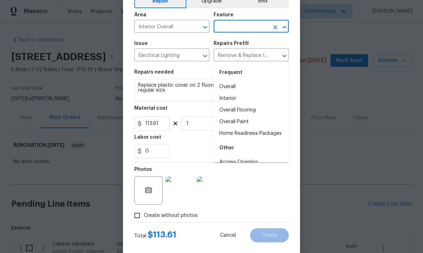
click at [232, 93] on li "Interior" at bounding box center [250, 99] width 75 height 12
type input "Interior"
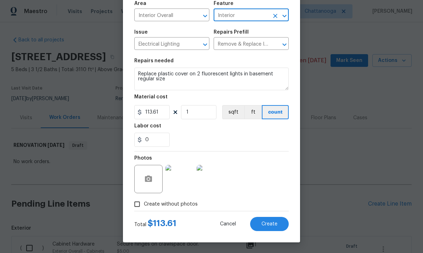
scroll to position [53, 0]
click at [262, 141] on div "0" at bounding box center [211, 140] width 154 height 14
click at [276, 222] on span "Create" at bounding box center [269, 224] width 16 height 5
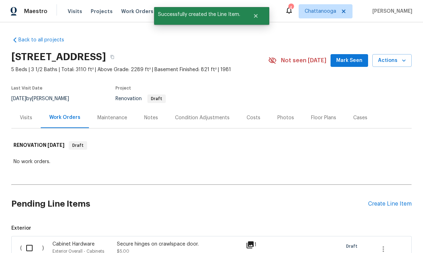
click at [392, 201] on div "Create Line Item" at bounding box center [390, 204] width 44 height 7
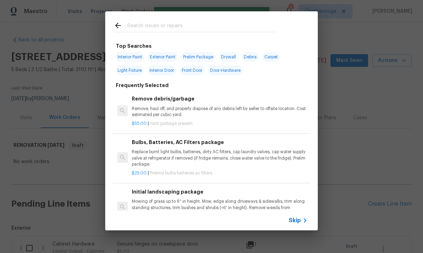
click at [214, 30] on input "text" at bounding box center [202, 26] width 150 height 11
click at [208, 147] on div "Bulbs, Batteries, AC Filters package Replace burnt light bulbs, batteries, dirt…" at bounding box center [220, 152] width 176 height 29
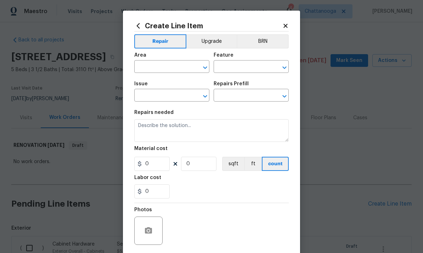
type input "Home Readiness Packages"
type input "Bulbs, Batteries, AC Filters"
type input "Bulbs, Batteries, AC Filters package $25.00"
type textarea "Replace burnt light bulbs, batteries, dirty AC filters, cap laundry valves, cap…"
type input "25"
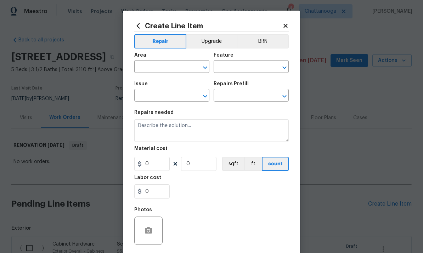
type input "1"
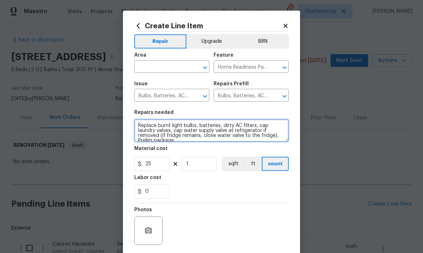
click at [194, 122] on textarea "Replace burnt light bulbs, batteries, dirty AC filters, cap laundry valves, cap…" at bounding box center [211, 130] width 154 height 23
click at [200, 122] on textarea "Replace burnt light bulbs, batteries, dirty AC filters, cap laundry valves, cap…" at bounding box center [211, 130] width 154 height 23
click at [195, 127] on textarea "Replace burnt light bulbs, batteries, dirty AC filters, cap laundry valves, cap…" at bounding box center [211, 130] width 154 height 23
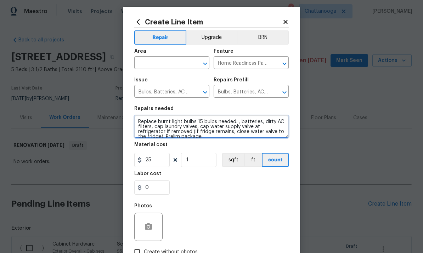
scroll to position [4, 0]
type textarea "Replace burnt light bulbs 15 bulbs needed. , batteries, dirty AC filters, cap l…"
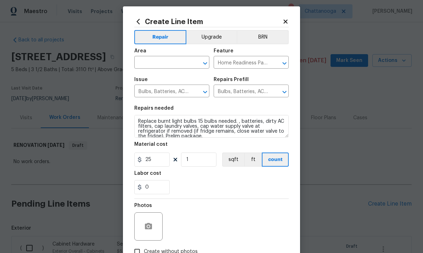
click at [165, 65] on input "text" at bounding box center [161, 63] width 55 height 11
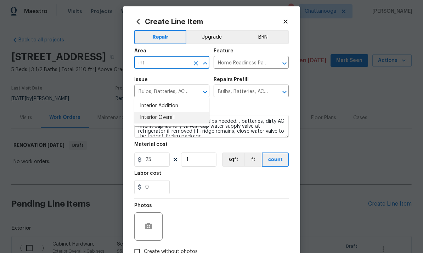
click at [178, 112] on li "Interior Overall" at bounding box center [171, 118] width 75 height 12
type input "Interior Overall"
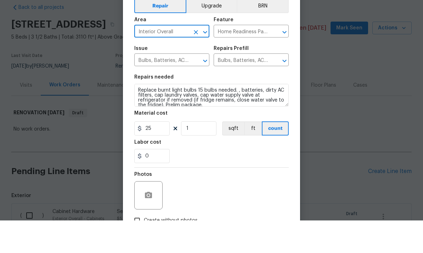
scroll to position [4, 0]
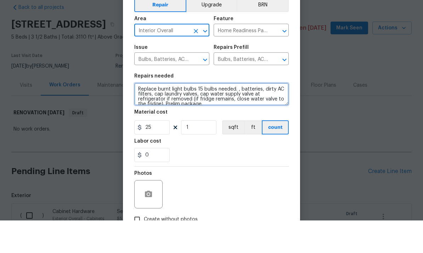
click at [138, 115] on textarea "Replace burnt light bulbs 15 bulbs needed. , batteries, dirty AC filters, cap l…" at bounding box center [211, 126] width 154 height 23
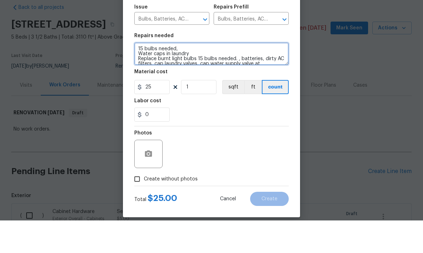
scroll to position [43, 0]
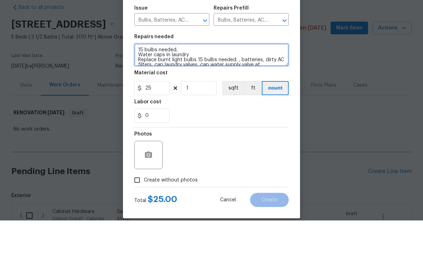
type textarea "15 bulbs needed, Water caps in laundry Replace burnt light bulbs 15 bulbs neede…"
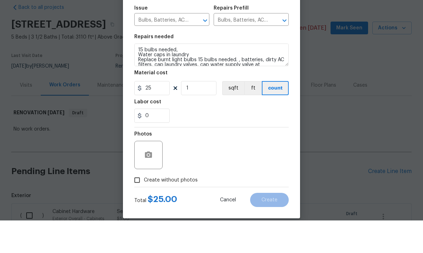
click at [137, 206] on input "Create without photos" at bounding box center [136, 212] width 13 height 13
checkbox input "true"
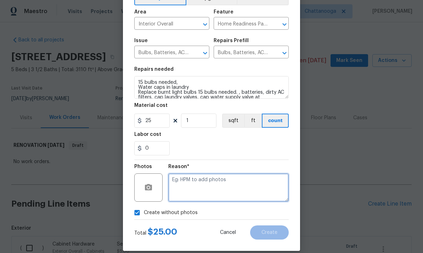
click at [241, 188] on textarea at bounding box center [228, 187] width 120 height 28
type textarea "."
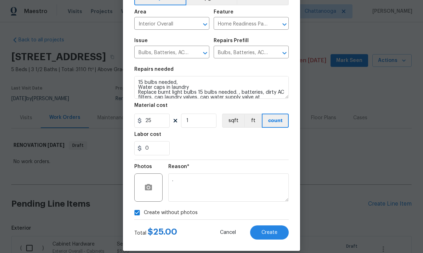
click at [259, 150] on div "0" at bounding box center [211, 148] width 154 height 14
click at [269, 235] on span "Create" at bounding box center [269, 232] width 16 height 5
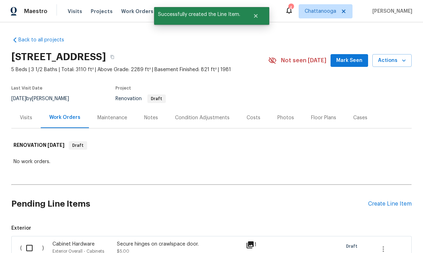
click at [393, 201] on div "Create Line Item" at bounding box center [390, 204] width 44 height 7
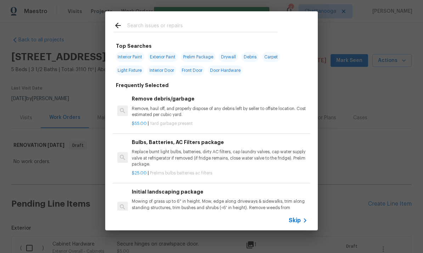
click at [230, 28] on input "text" at bounding box center [202, 26] width 150 height 11
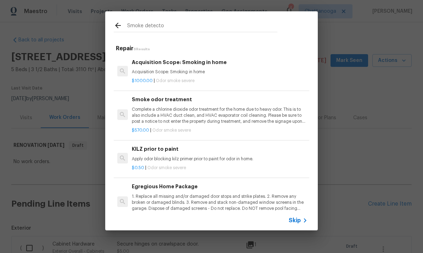
type input "Smoke detector"
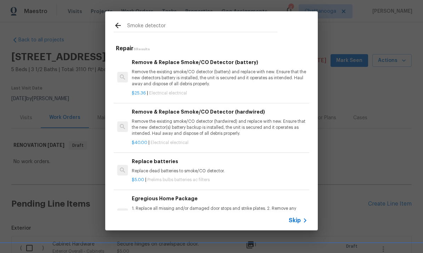
click at [206, 71] on p "Remove the existing smoke/CO detector (battery) and replace with new. Ensure th…" at bounding box center [220, 78] width 176 height 18
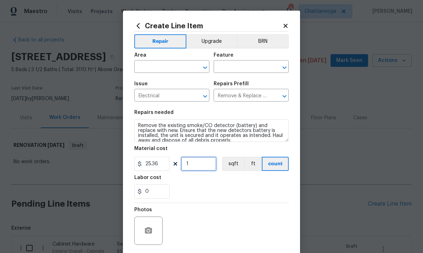
click at [202, 168] on input "1" at bounding box center [198, 164] width 35 height 14
type input "4"
click at [164, 68] on input "text" at bounding box center [161, 67] width 55 height 11
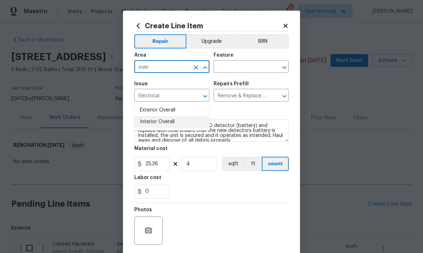
click at [174, 116] on li "Interior Overall" at bounding box center [171, 122] width 75 height 12
type input "Interior Overall"
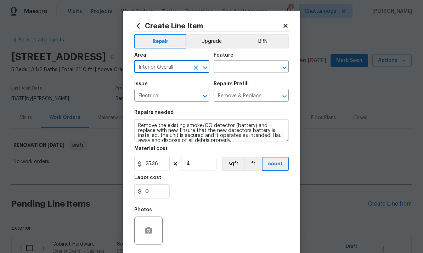
click at [245, 73] on input "text" at bounding box center [240, 67] width 55 height 11
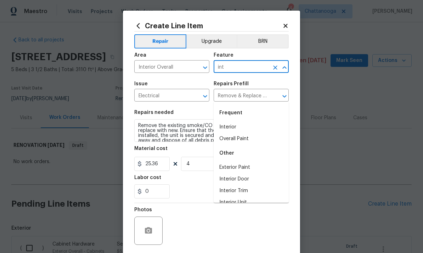
click at [233, 121] on li "Interior" at bounding box center [250, 127] width 75 height 12
type input "Interior"
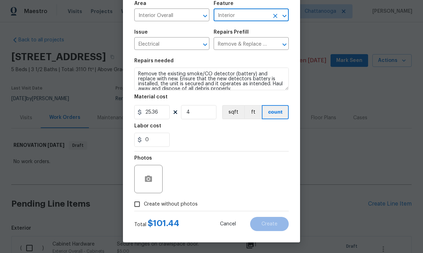
scroll to position [53, 0]
click at [188, 207] on span "Create without photos" at bounding box center [171, 204] width 54 height 7
click at [144, 207] on input "Create without photos" at bounding box center [136, 204] width 13 height 13
checkbox input "true"
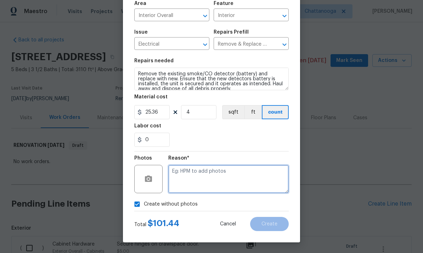
click at [240, 179] on textarea at bounding box center [228, 179] width 120 height 28
type textarea "."
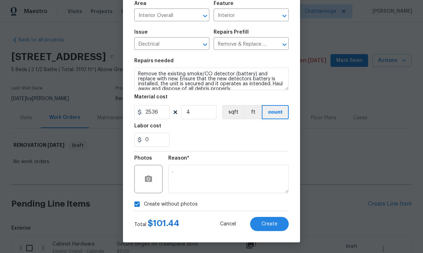
click at [254, 137] on div "0" at bounding box center [211, 140] width 154 height 14
click at [277, 228] on button "Create" at bounding box center [269, 224] width 39 height 14
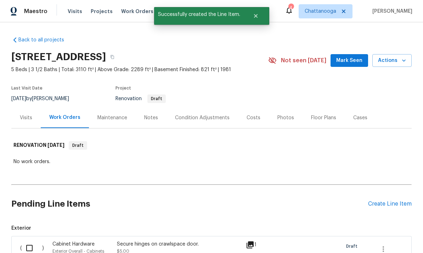
click at [406, 201] on div "Create Line Item" at bounding box center [390, 204] width 44 height 7
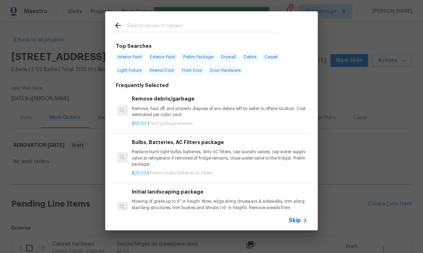
click at [216, 26] on input "text" at bounding box center [202, 26] width 150 height 11
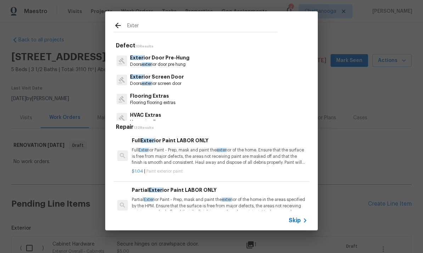
scroll to position [115, 0]
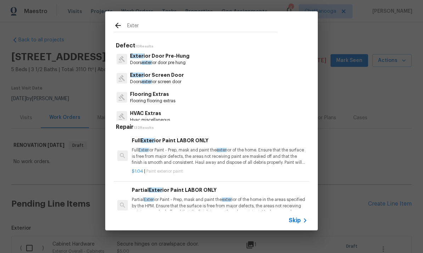
click at [200, 28] on input "Exter" at bounding box center [202, 26] width 150 height 11
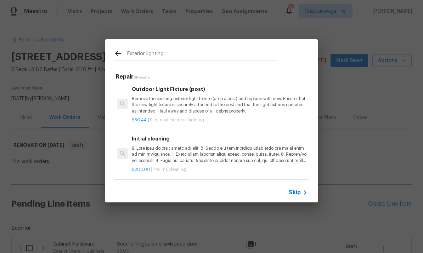
scroll to position [1, 0]
type input "E"
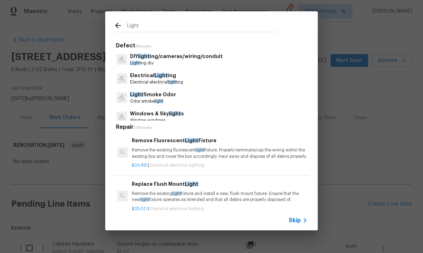
type input "Light"
click at [189, 83] on div "Electrical Light ing Electrical electrical light ing" at bounding box center [211, 78] width 195 height 19
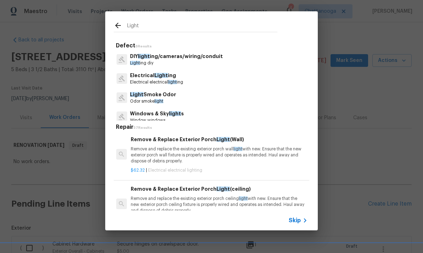
scroll to position [428, 1]
click at [208, 154] on p "Remove and replace the existing exterior porch wall light with new. Ensure that…" at bounding box center [219, 156] width 176 height 18
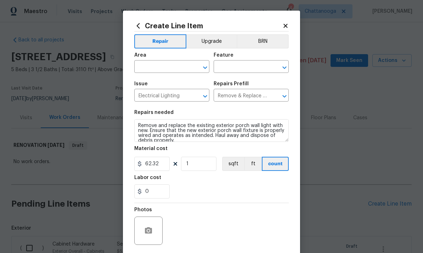
click at [207, 152] on div "Material cost" at bounding box center [211, 150] width 154 height 9
click at [171, 67] on input "text" at bounding box center [161, 67] width 55 height 11
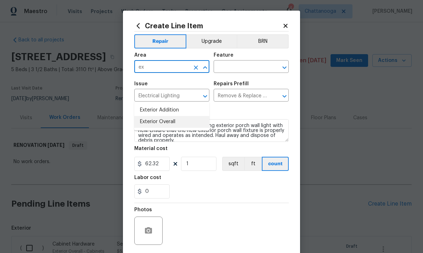
click at [175, 116] on li "Exterior Overall" at bounding box center [171, 122] width 75 height 12
type input "Exterior Overall"
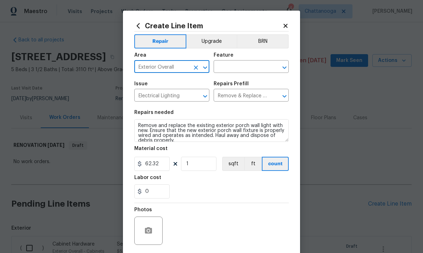
click at [247, 70] on input "text" at bounding box center [240, 67] width 55 height 11
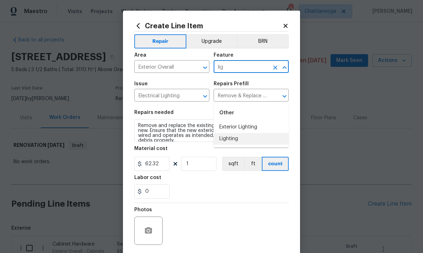
click at [237, 133] on li "Lighting" at bounding box center [250, 139] width 75 height 12
type input "Lighting"
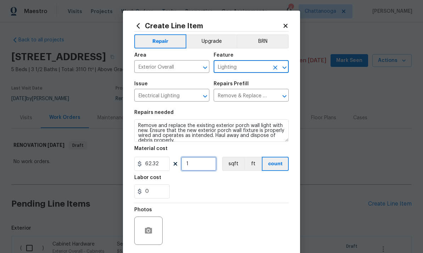
click at [202, 165] on input "1" at bounding box center [198, 164] width 35 height 14
type input "4"
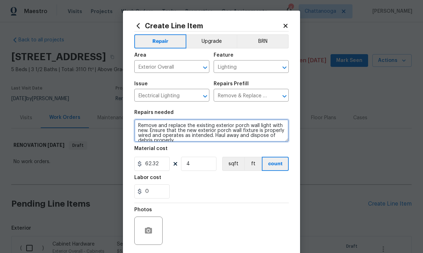
click at [142, 123] on textarea "Remove and replace the existing exterior porch wall light with new. Ensure that…" at bounding box center [211, 130] width 154 height 23
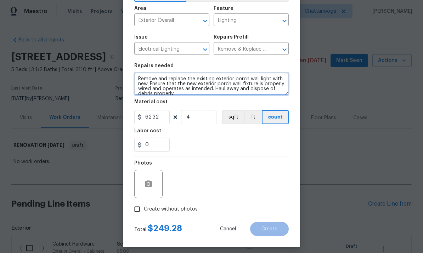
scroll to position [51, 0]
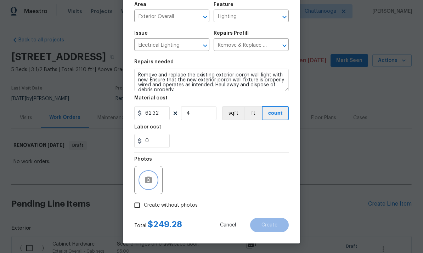
click at [148, 181] on circle "button" at bounding box center [148, 180] width 2 height 2
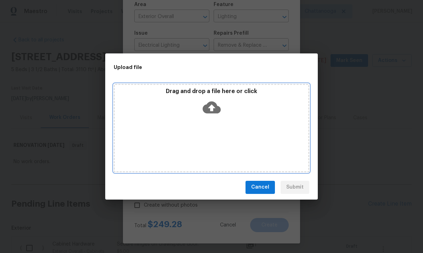
click at [208, 104] on icon at bounding box center [211, 107] width 18 height 12
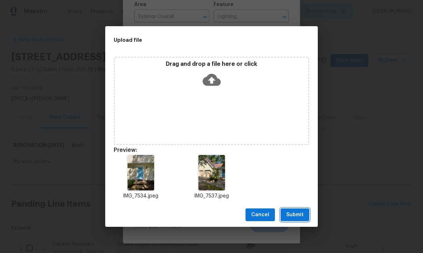
click at [300, 216] on span "Submit" at bounding box center [294, 215] width 17 height 9
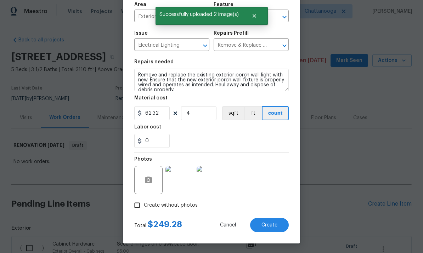
click at [274, 228] on span "Create" at bounding box center [269, 225] width 16 height 5
